Goal: Information Seeking & Learning: Learn about a topic

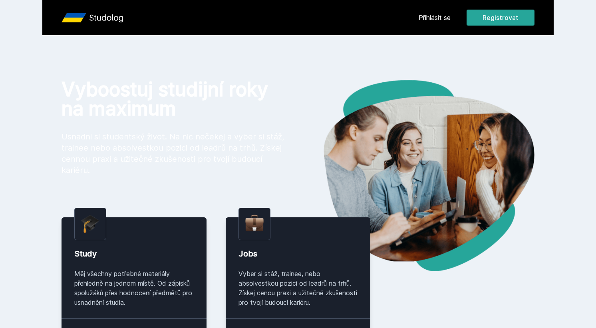
click at [439, 21] on link "Přihlásit se" at bounding box center [435, 18] width 32 height 10
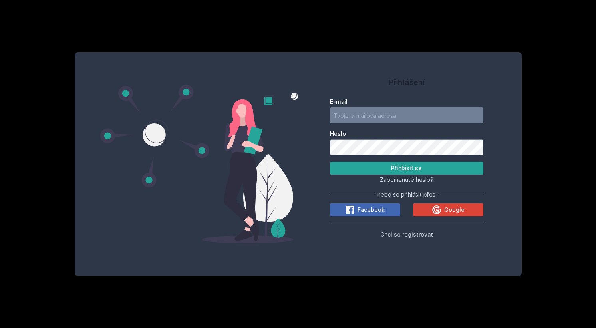
click at [483, 23] on div "Přihlášení E-mail Heslo Přihlásit se Zapomenuté heslo? nebo se přihlásit přes F…" at bounding box center [298, 164] width 596 height 328
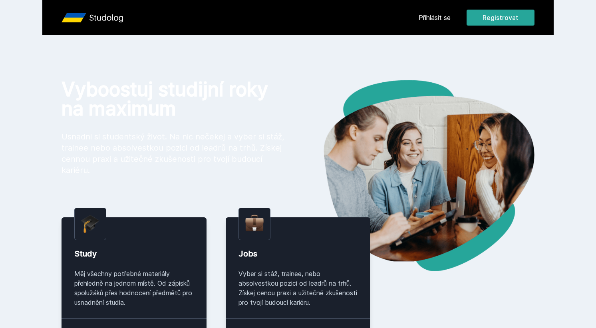
click at [433, 23] on div "Přihlásit se Registrovat" at bounding box center [477, 18] width 116 height 16
click at [440, 16] on link "Přihlásit se" at bounding box center [435, 18] width 32 height 10
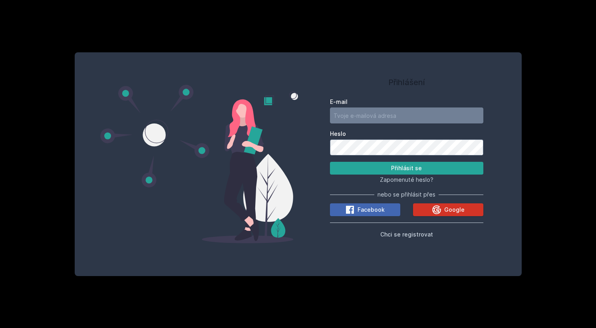
click at [437, 209] on icon at bounding box center [437, 210] width 10 height 10
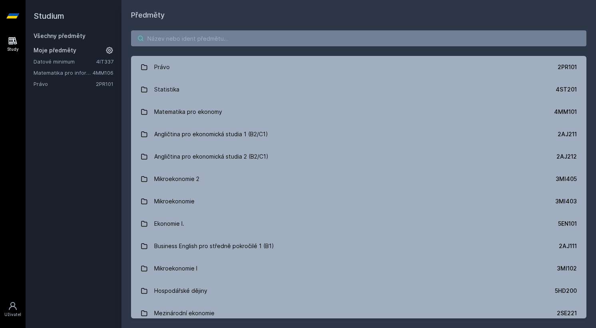
click at [198, 40] on input "search" at bounding box center [359, 38] width 456 height 16
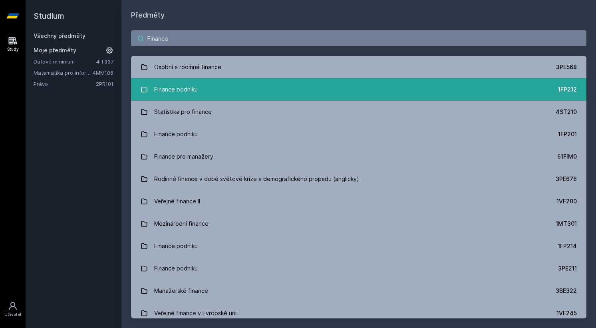
type input "Finance"
click at [183, 86] on div "Finance podniku" at bounding box center [176, 90] width 44 height 16
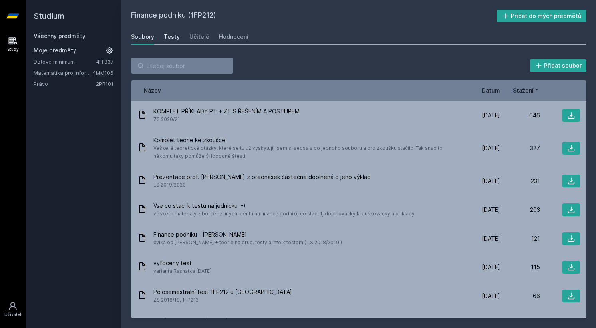
click at [170, 40] on div "Testy" at bounding box center [172, 37] width 16 height 8
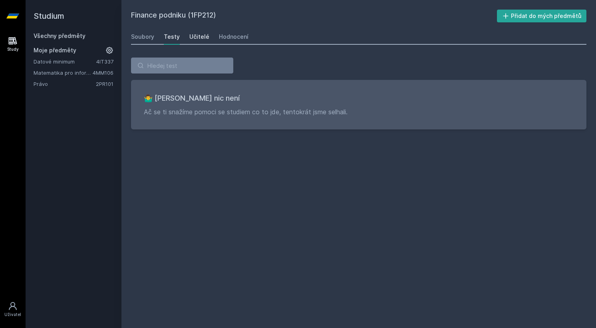
click at [193, 35] on div "Učitelé" at bounding box center [199, 37] width 20 height 8
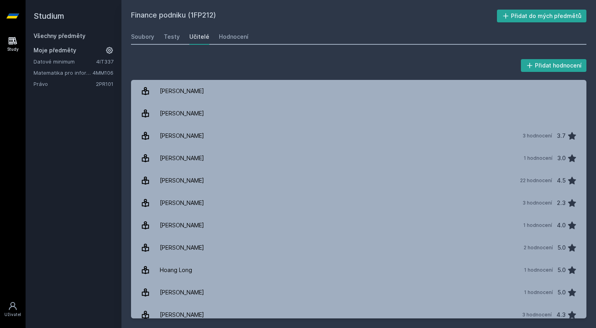
click at [211, 34] on div "Soubory Testy Učitelé Hodnocení" at bounding box center [359, 37] width 456 height 16
click at [220, 32] on link "Hodnocení" at bounding box center [234, 37] width 30 height 16
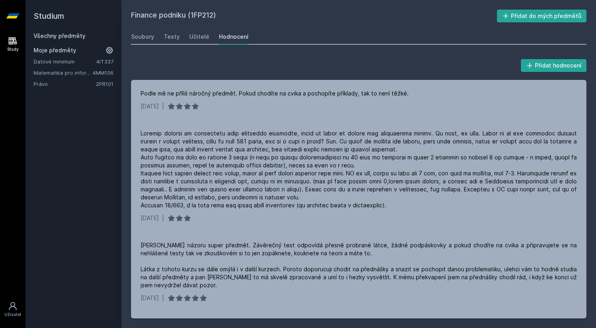
click at [57, 39] on div "Všechny předměty" at bounding box center [74, 36] width 80 height 8
click at [57, 50] on span "Moje předměty" at bounding box center [55, 50] width 43 height 8
click at [41, 18] on h2 "Studium" at bounding box center [74, 16] width 80 height 32
click at [14, 18] on icon at bounding box center [12, 16] width 13 height 5
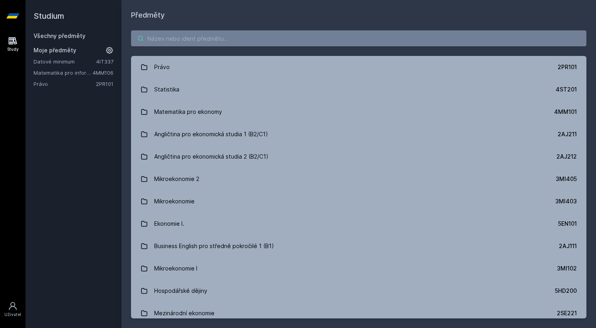
click at [184, 38] on input "search" at bounding box center [359, 38] width 456 height 16
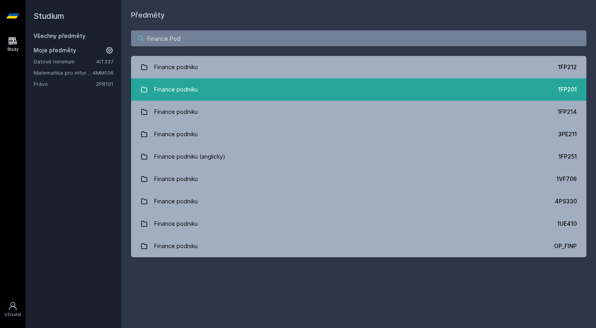
type input "Finance Pod"
click at [316, 98] on link "Finance podniku 1FP201" at bounding box center [359, 89] width 456 height 22
